Goal: Task Accomplishment & Management: Manage account settings

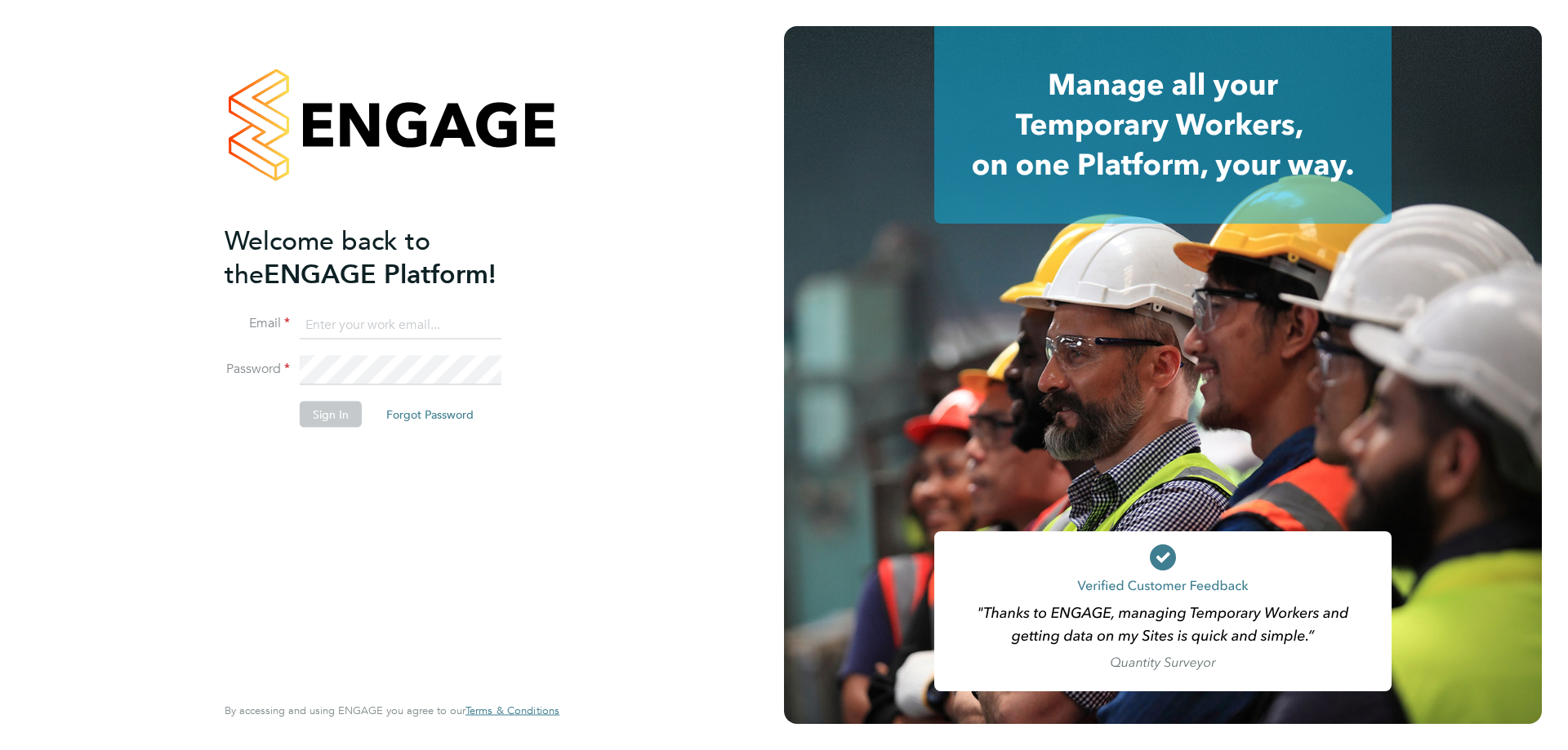
type input "Daniel.Johnson@hmsworks.co.uk"
click at [335, 407] on button "Sign In" at bounding box center [330, 414] width 63 height 26
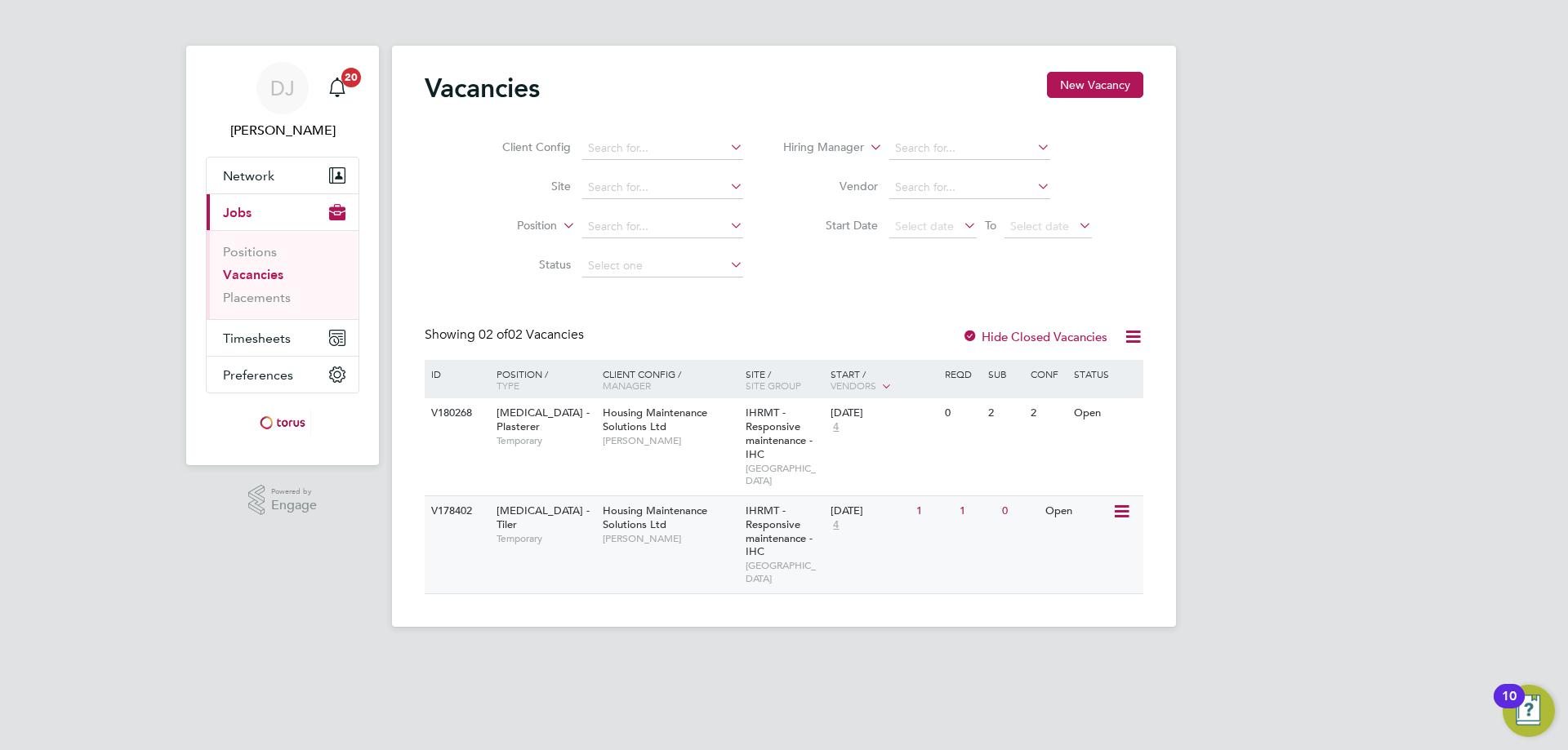
click at [598, 524] on div "Housing Maintenance Solutions Ltd [PERSON_NAME]" at bounding box center [670, 524] width 143 height 57
click at [270, 344] on span "Timesheets" at bounding box center [257, 338] width 67 height 16
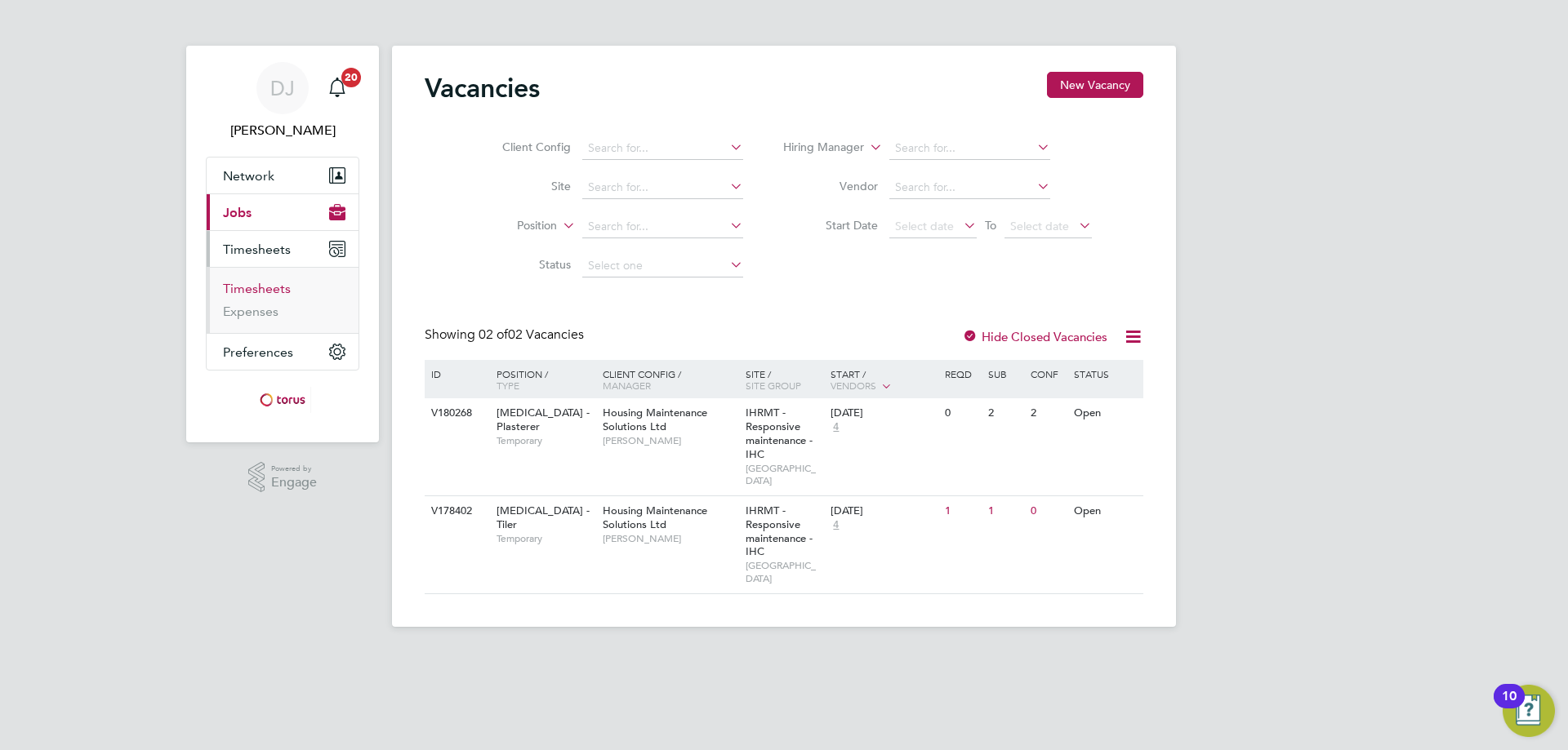
click at [247, 291] on link "Timesheets" at bounding box center [257, 289] width 67 height 16
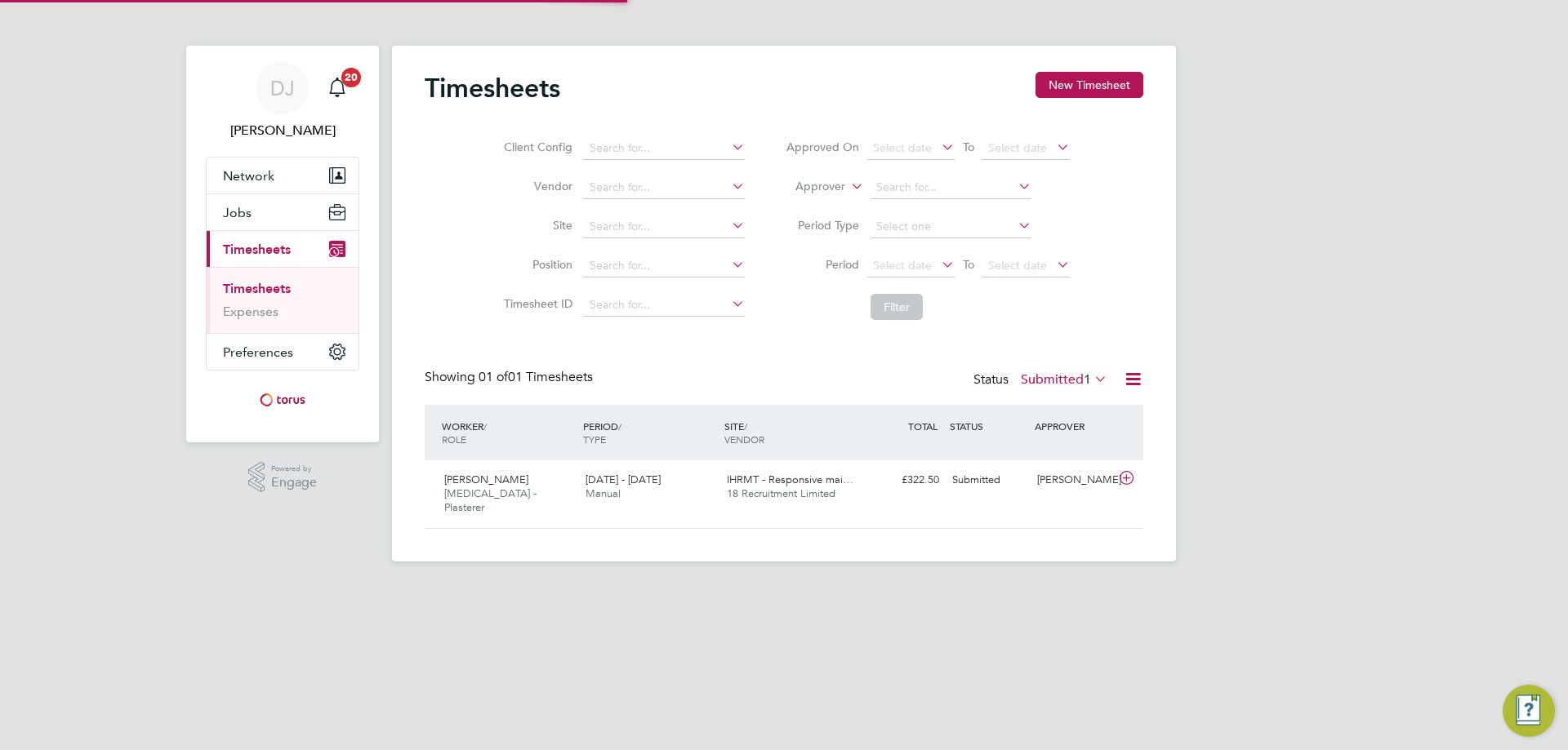
scroll to position [42, 142]
click at [647, 474] on span "22 - 28 Sep 2025" at bounding box center [623, 480] width 75 height 14
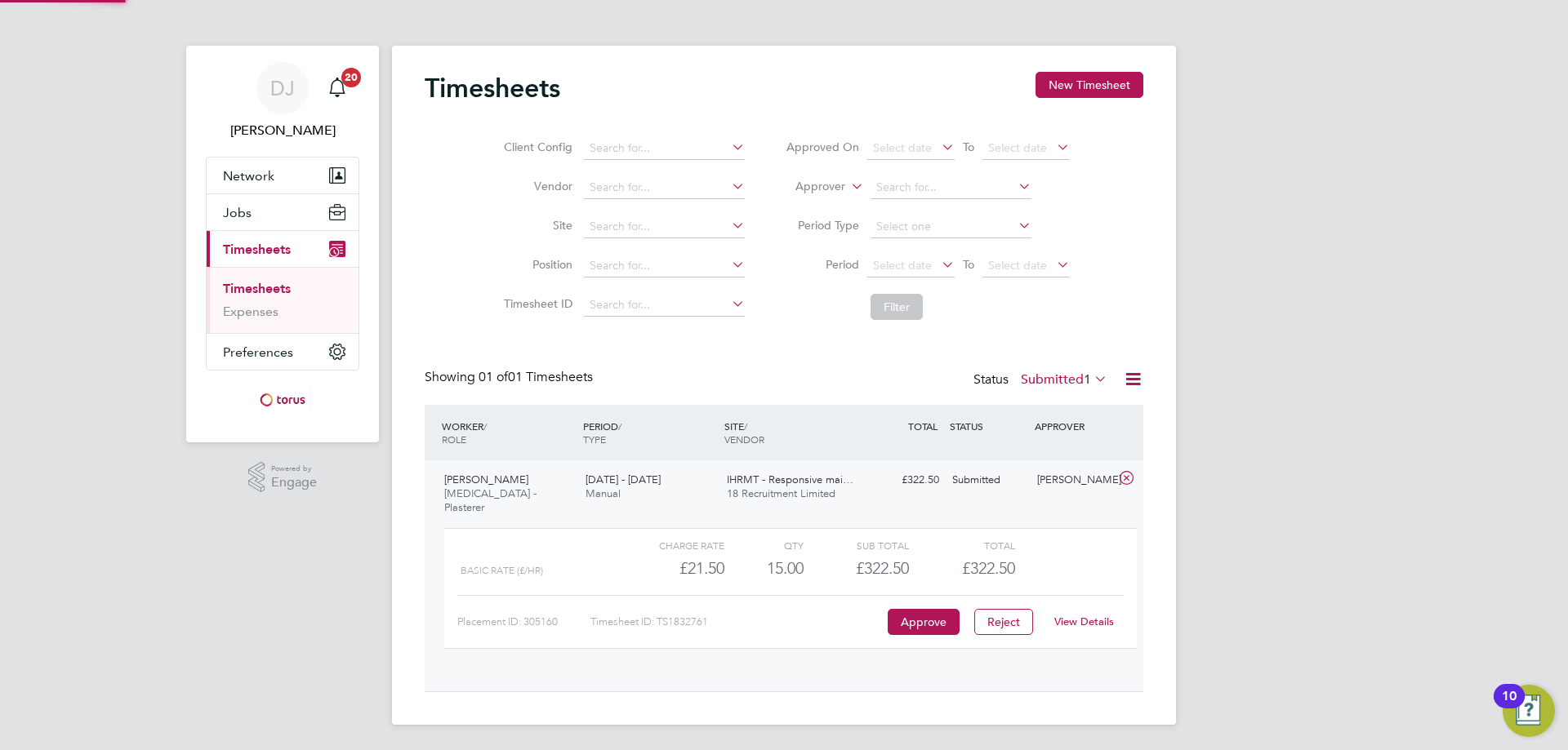
scroll to position [28, 160]
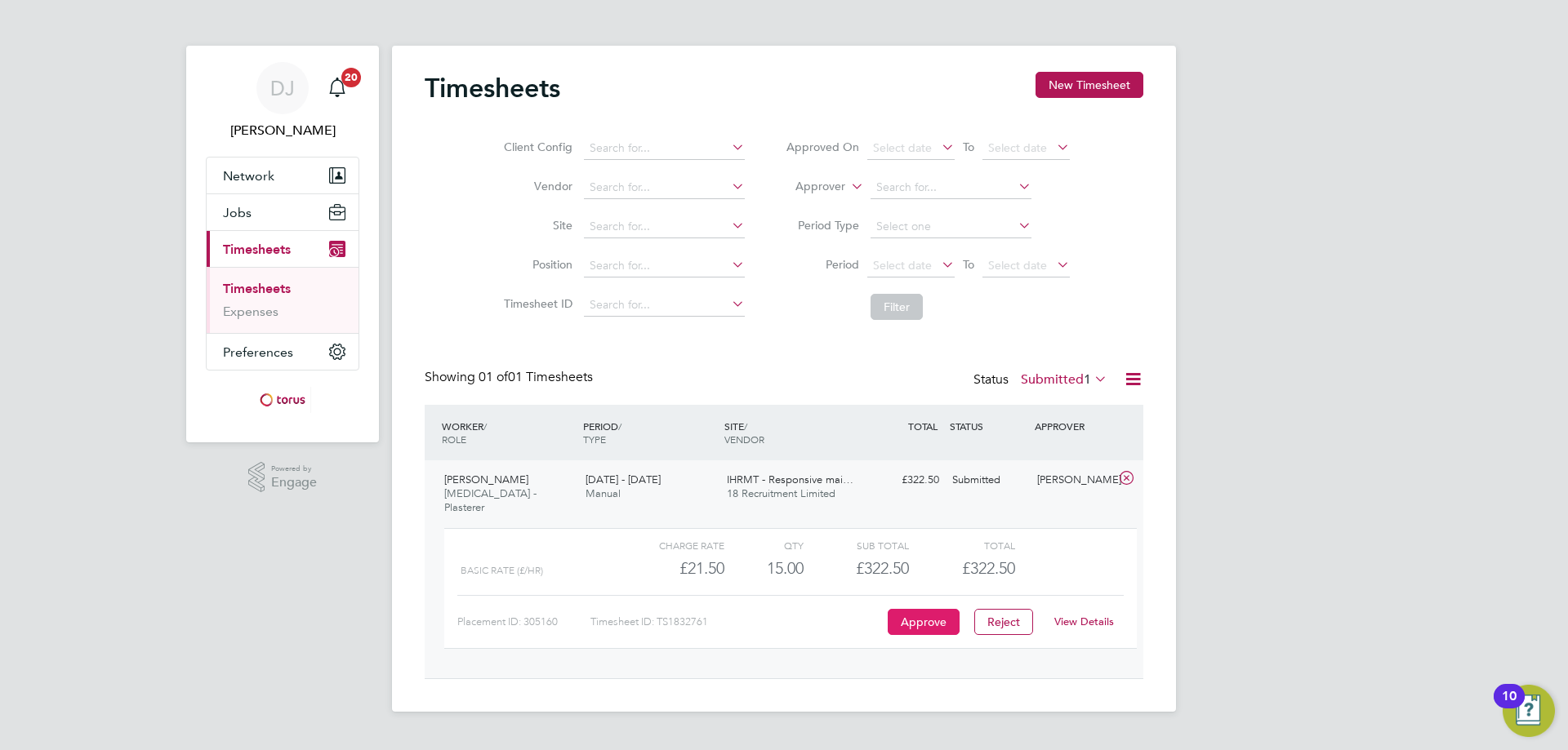
click at [915, 612] on button "Approve" at bounding box center [924, 622] width 71 height 26
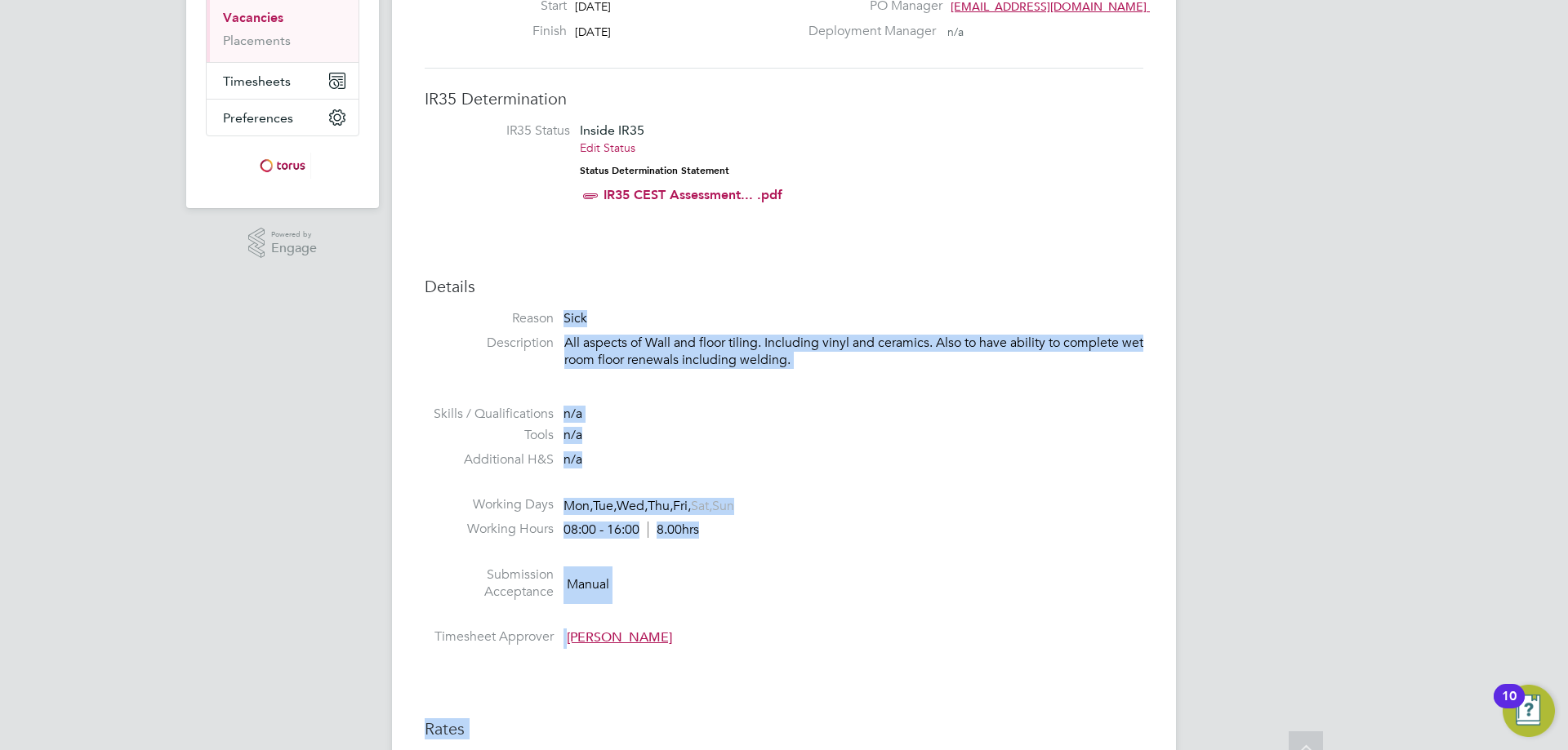
scroll to position [787, 0]
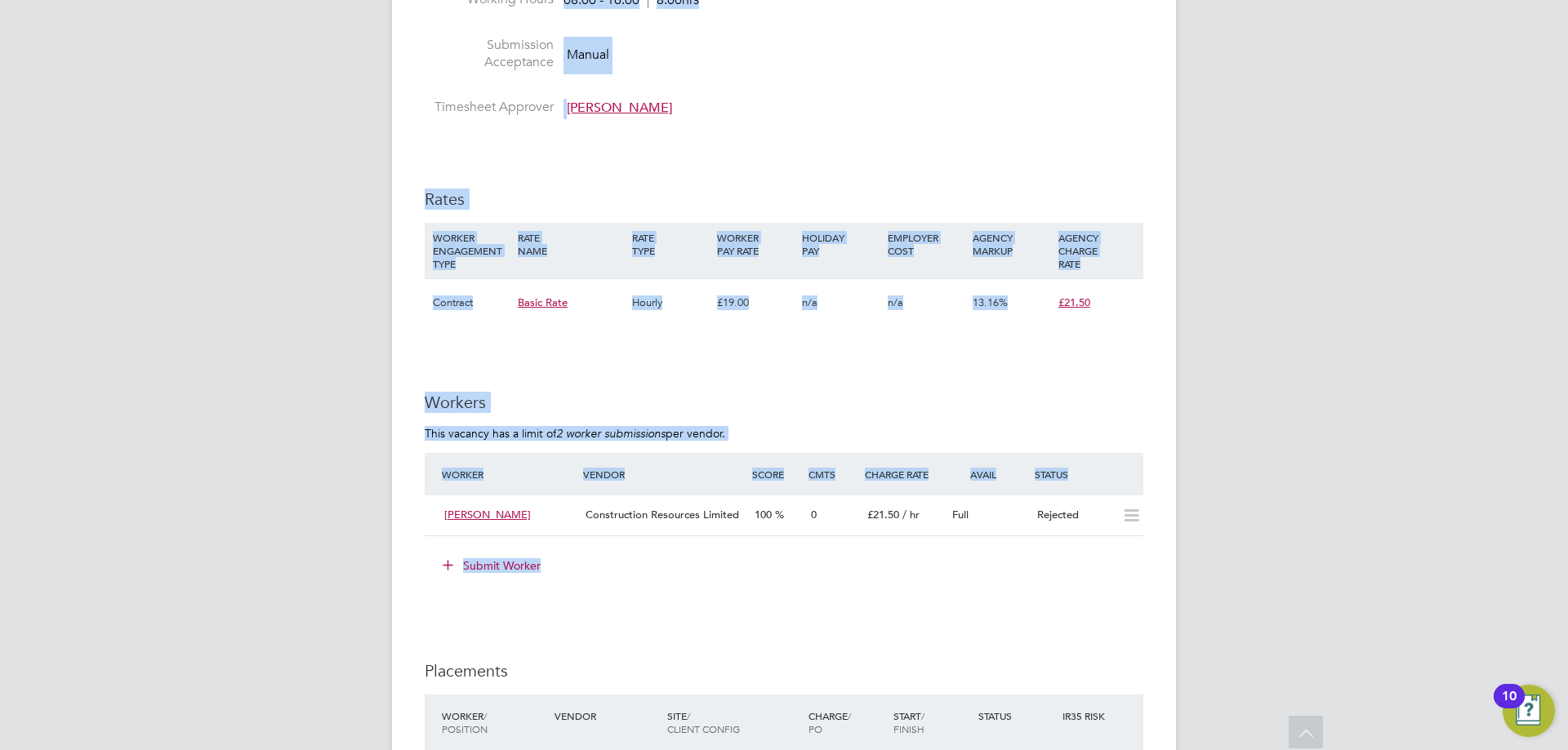
drag, startPoint x: 936, startPoint y: 505, endPoint x: 879, endPoint y: 560, distance: 79.2
click at [879, 560] on div "IR35 Determination IR35 Status Inside IR35 Edit Status Status Determination Sta…" at bounding box center [784, 602] width 719 height 2088
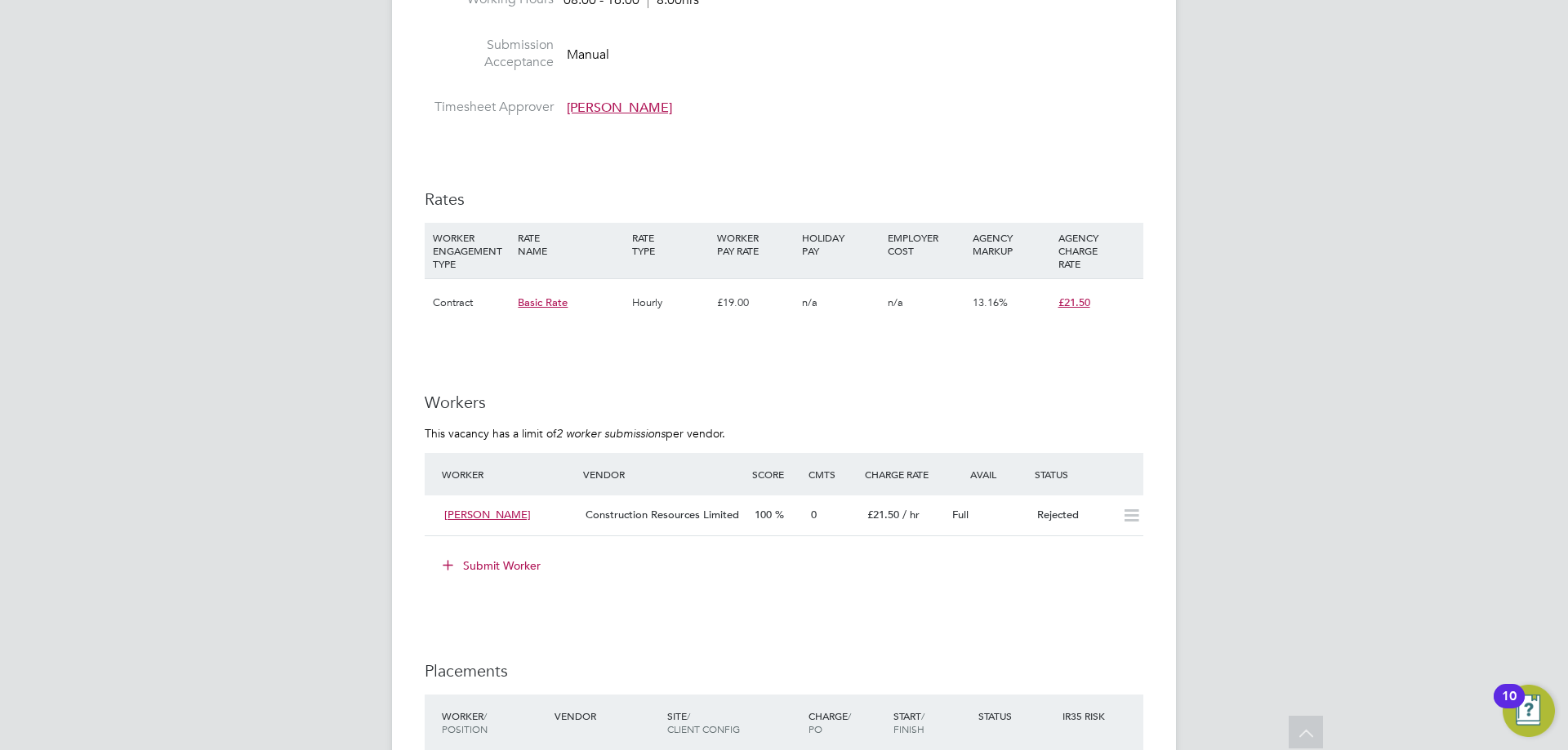
click at [834, 574] on div "Submit Worker" at bounding box center [788, 565] width 713 height 26
click at [1127, 514] on icon at bounding box center [1131, 516] width 21 height 13
click at [482, 510] on span "[PERSON_NAME]" at bounding box center [487, 515] width 86 height 14
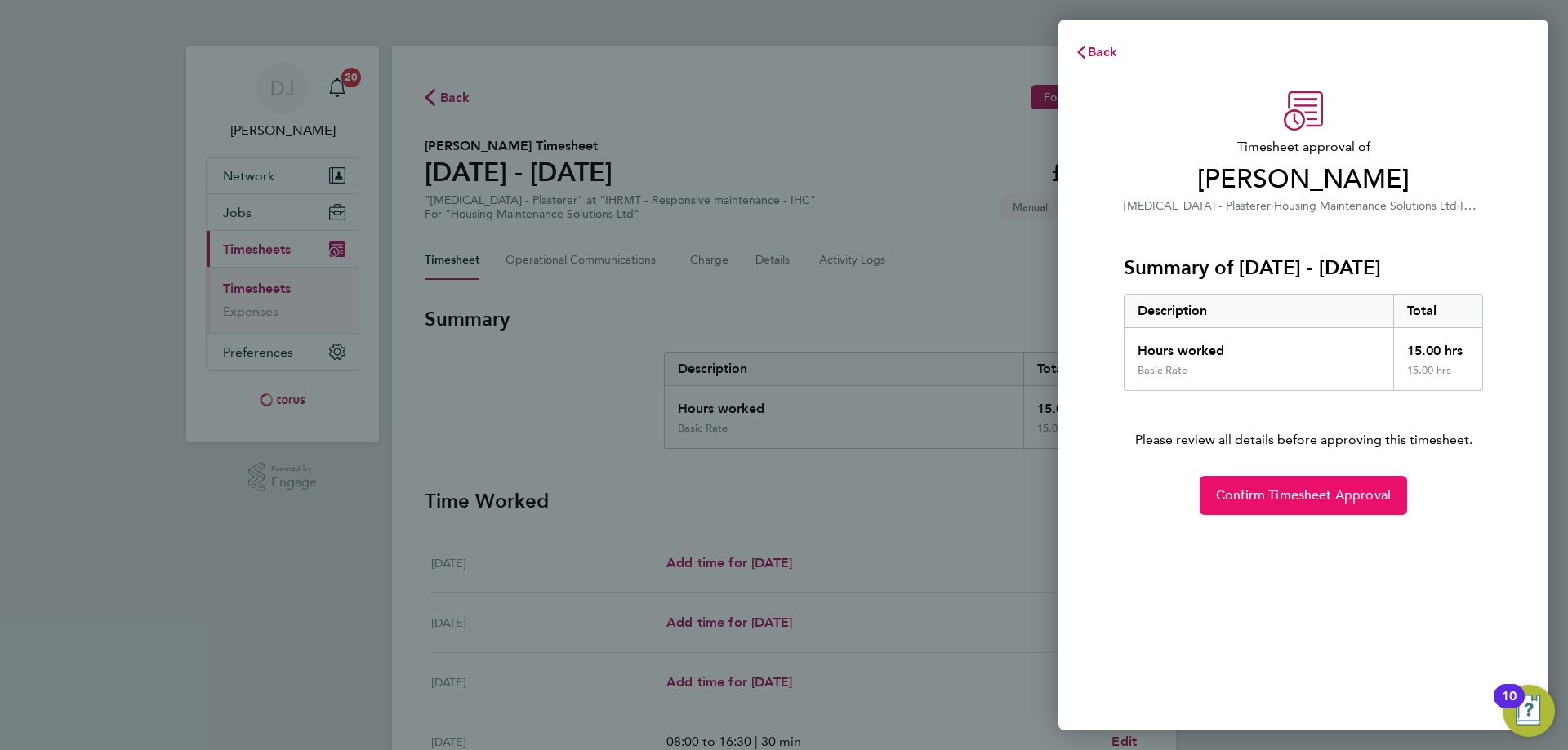
click at [1258, 490] on span "Confirm Timesheet Approval" at bounding box center [1304, 495] width 175 height 16
